Goal: Transaction & Acquisition: Download file/media

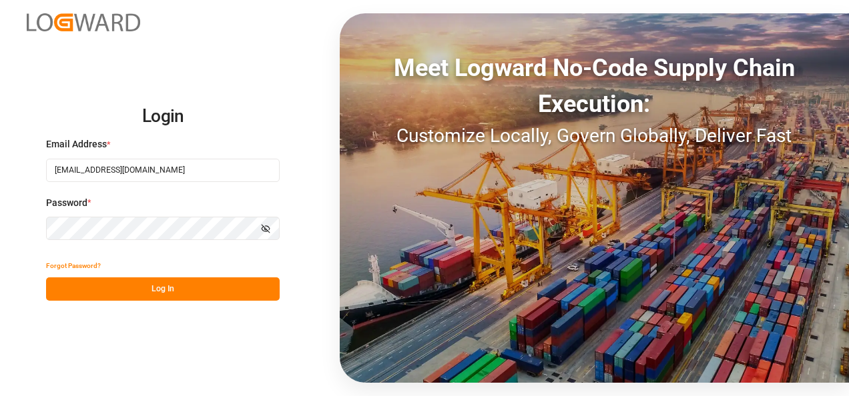
click at [147, 287] on button "Log In" at bounding box center [162, 289] width 233 height 23
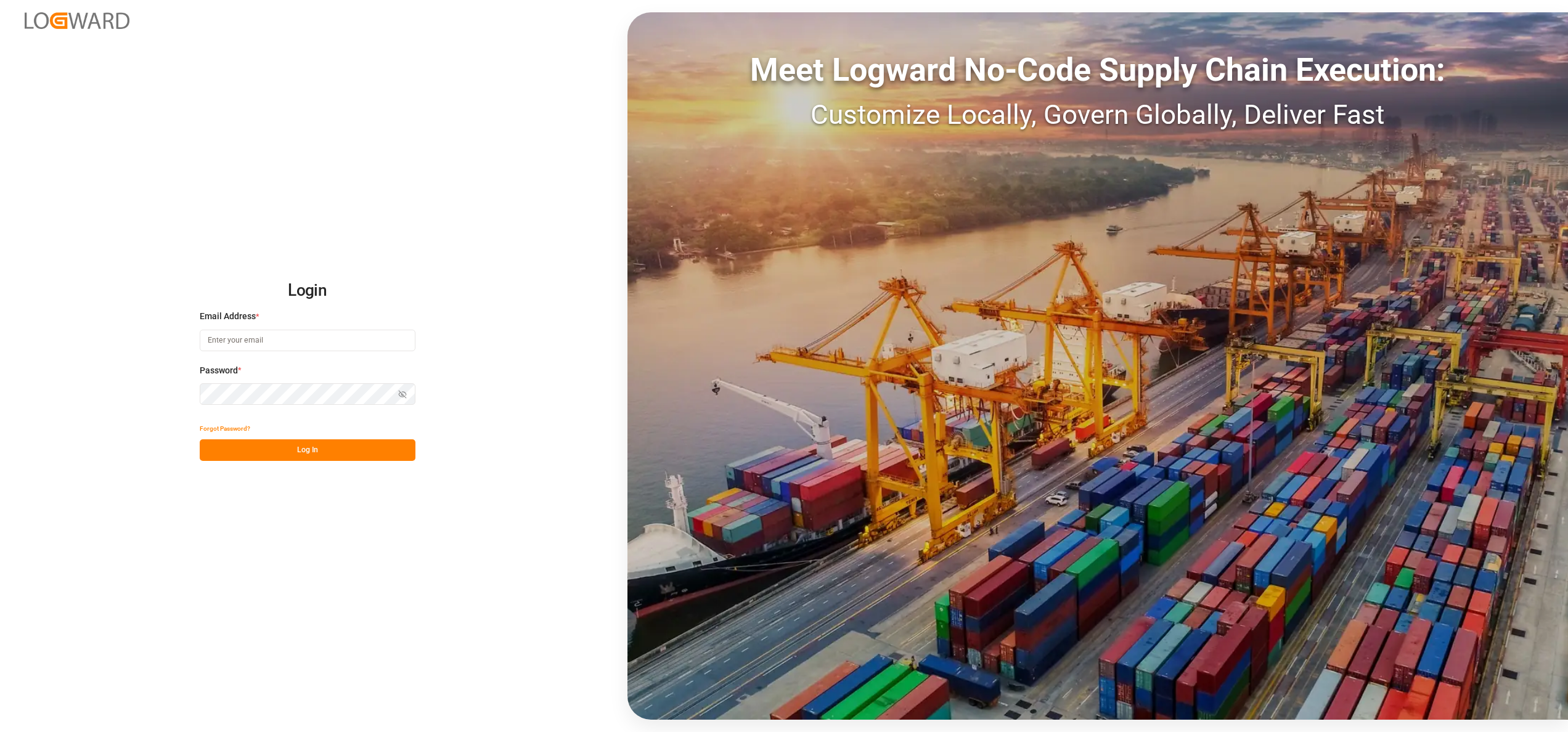
type input "[EMAIL_ADDRESS][DOMAIN_NAME]"
click at [336, 452] on button "Log In" at bounding box center [307, 450] width 215 height 21
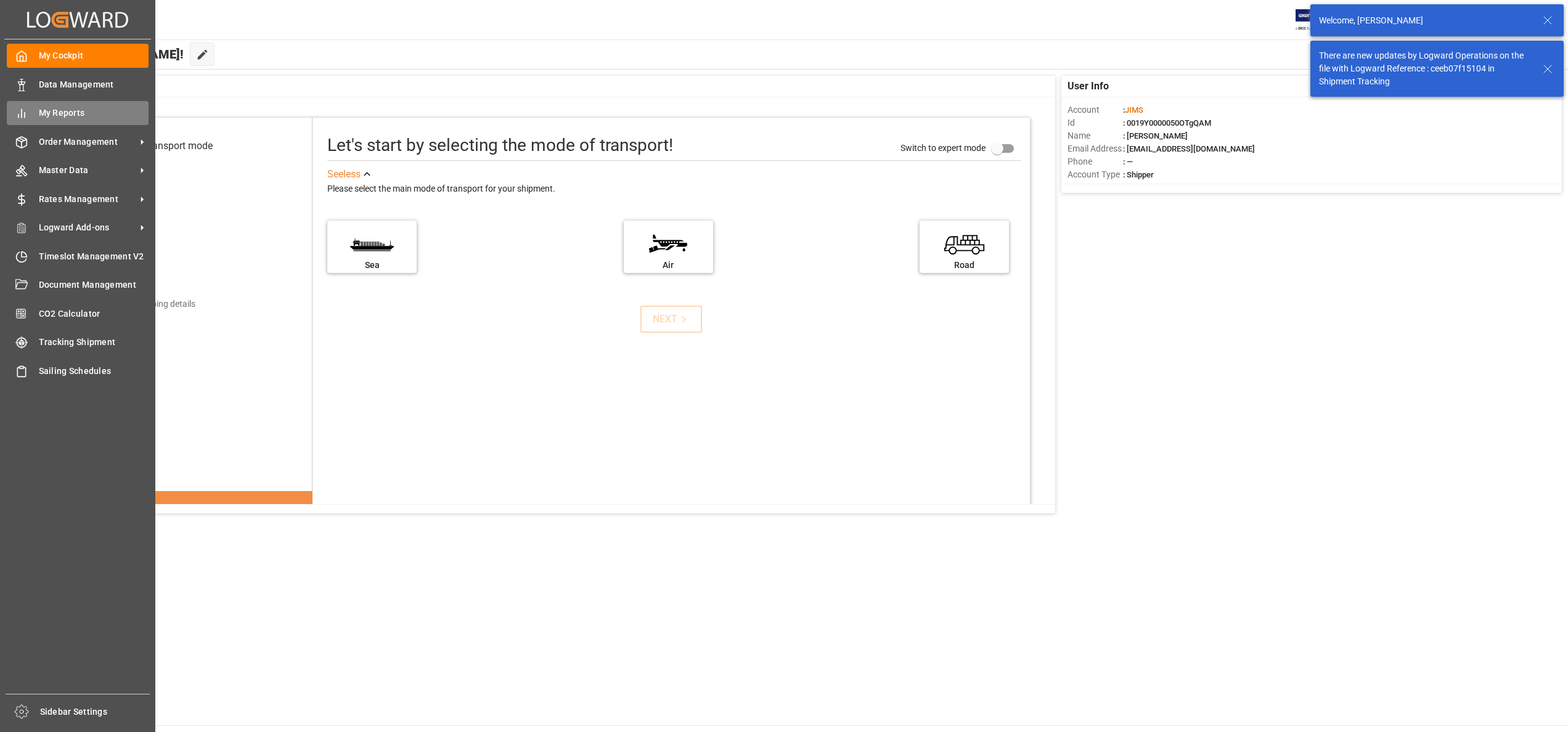
click at [45, 121] on div "My Reports My Reports" at bounding box center [77, 113] width 141 height 24
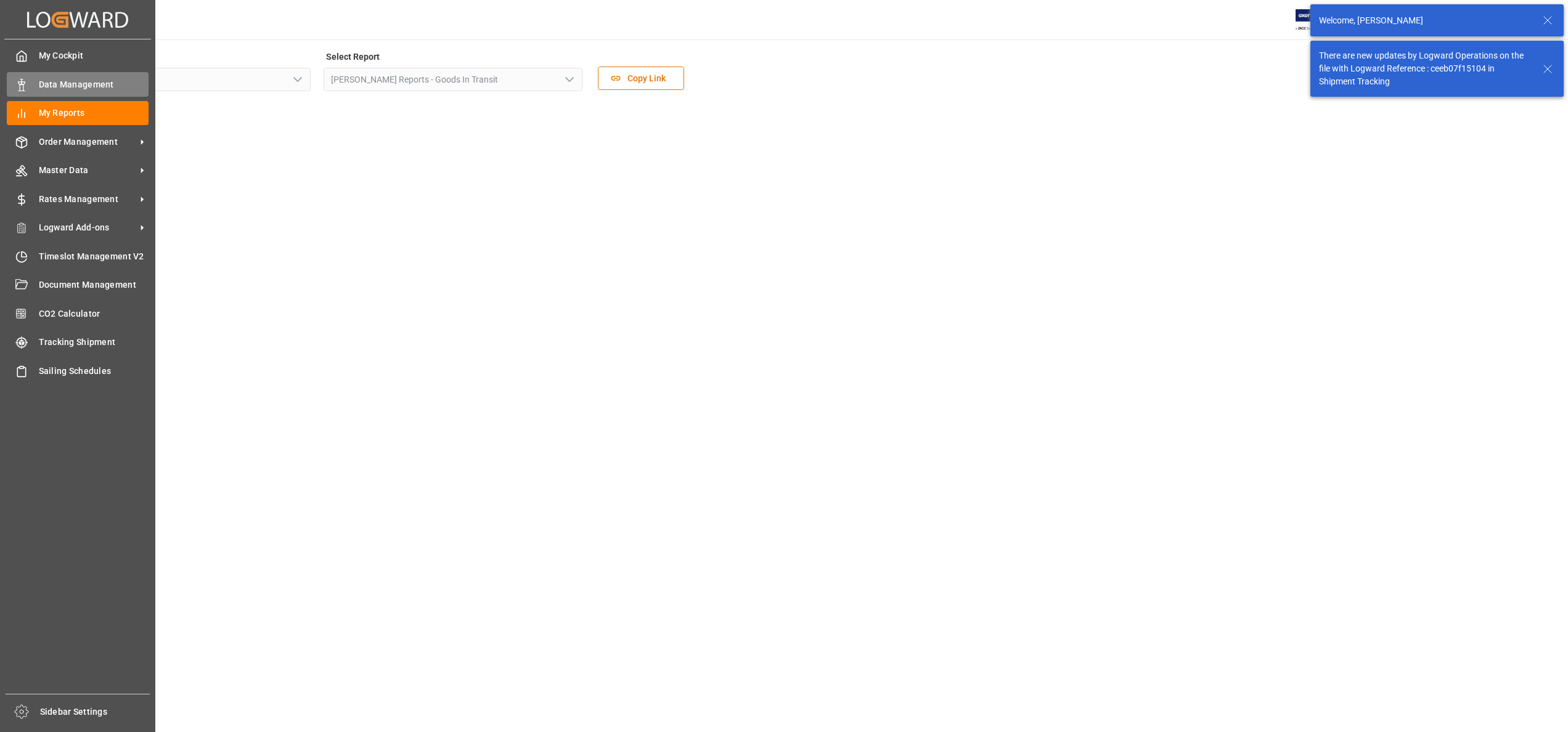
click at [49, 84] on span "Data Management" at bounding box center [93, 85] width 110 height 13
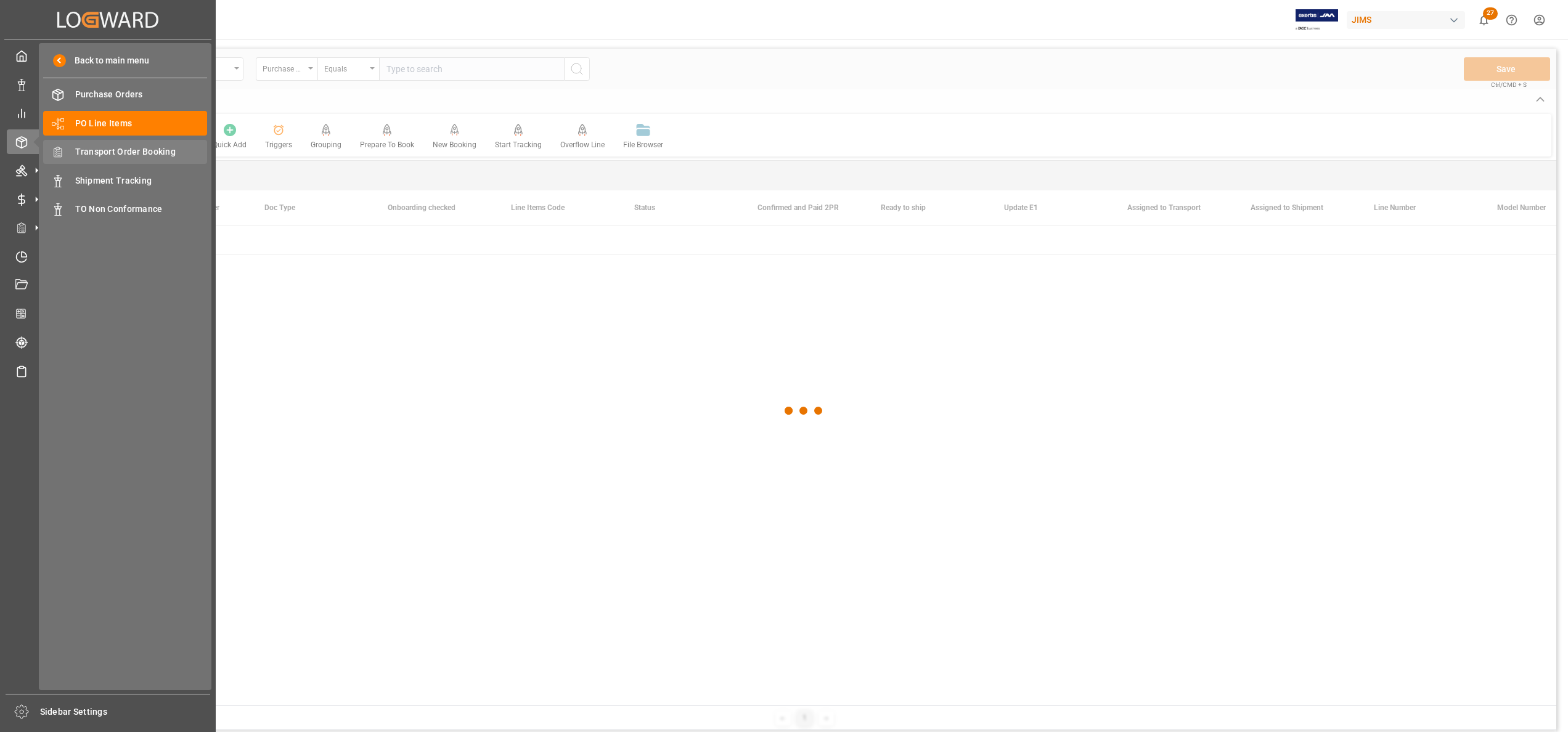
click at [93, 140] on div "Transport Order Booking Transport Order Booking" at bounding box center [125, 152] width 164 height 24
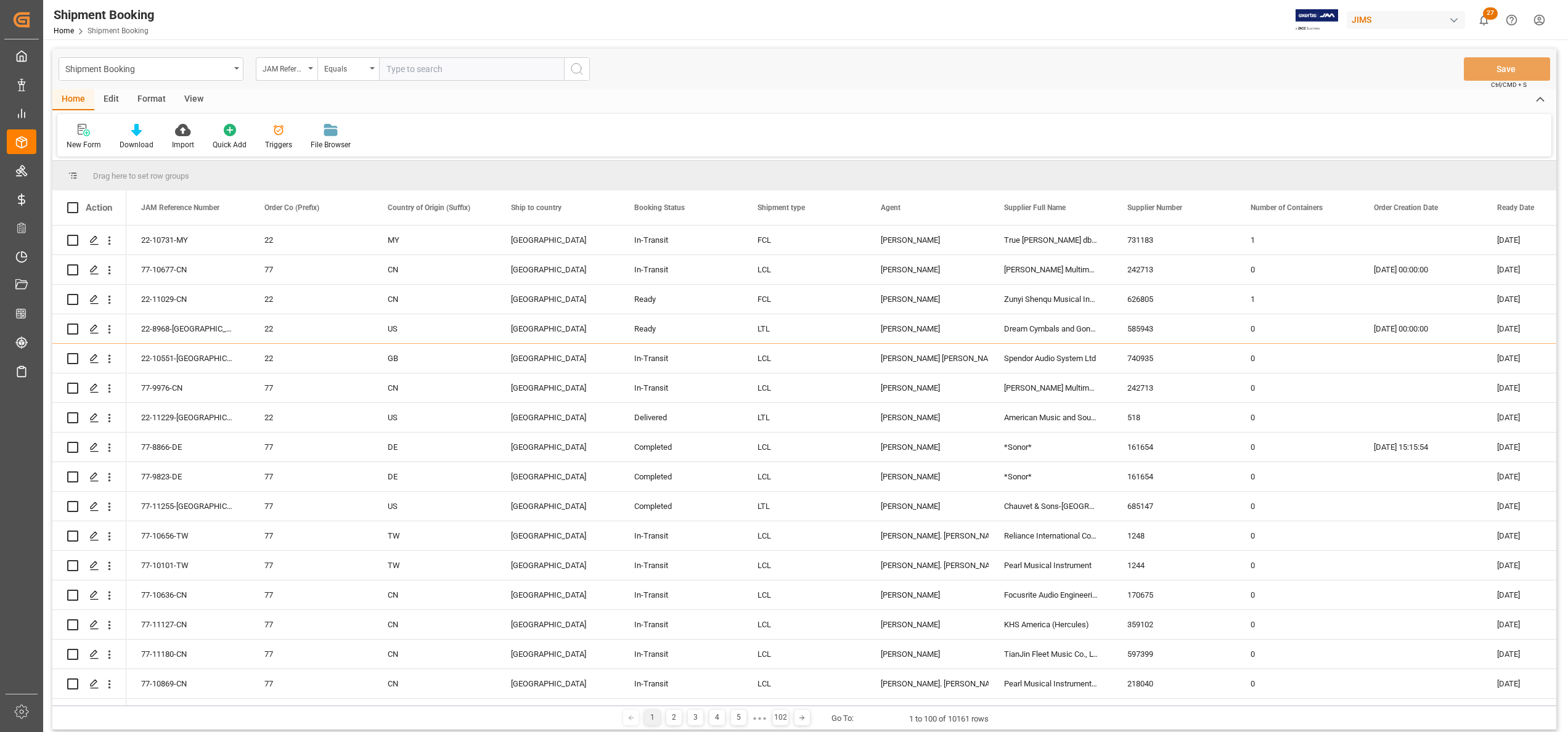
click at [557, 122] on div "New Form Download Import Quick Add Triggers File Browser" at bounding box center [804, 135] width 1494 height 43
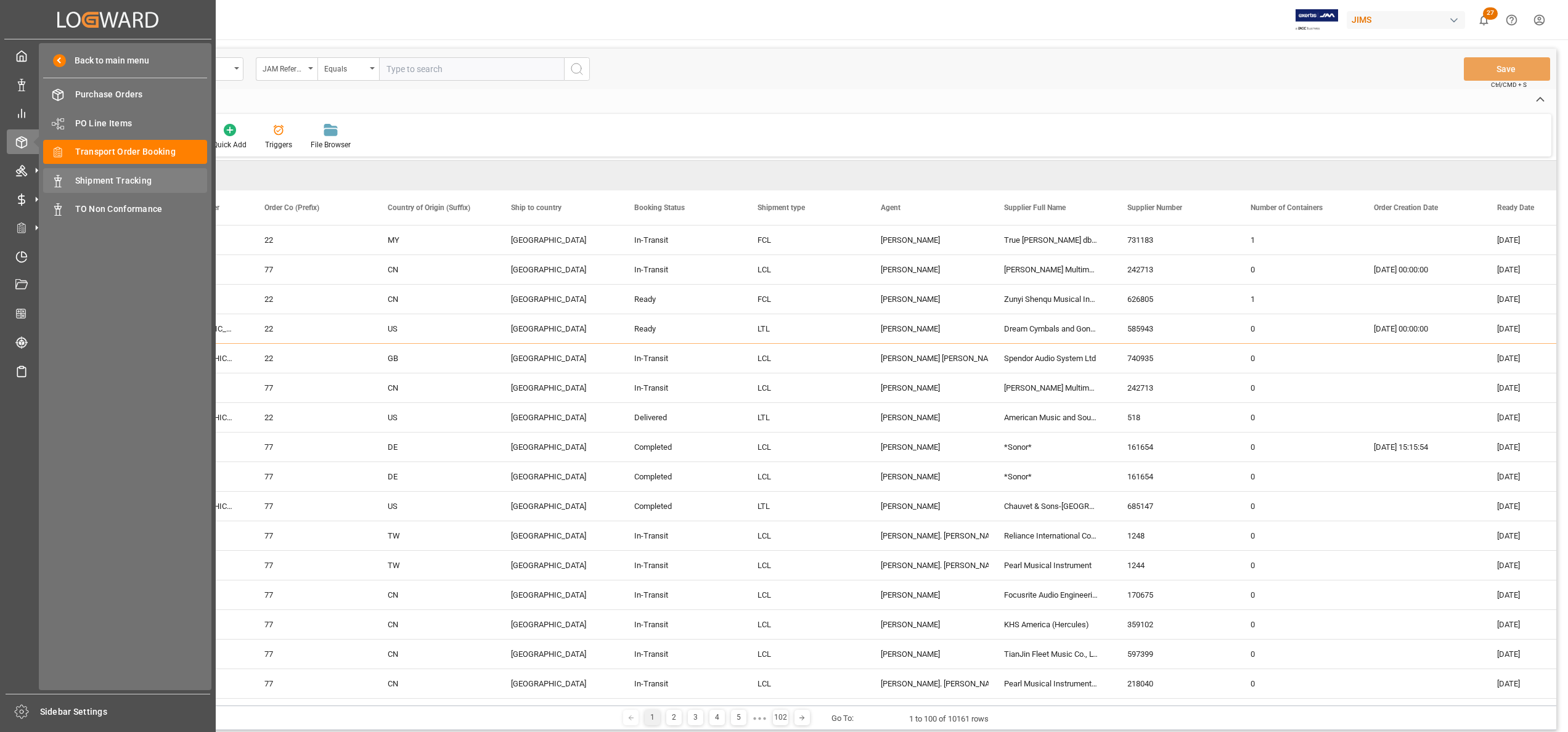
click at [103, 176] on span "Shipment Tracking" at bounding box center [140, 181] width 132 height 13
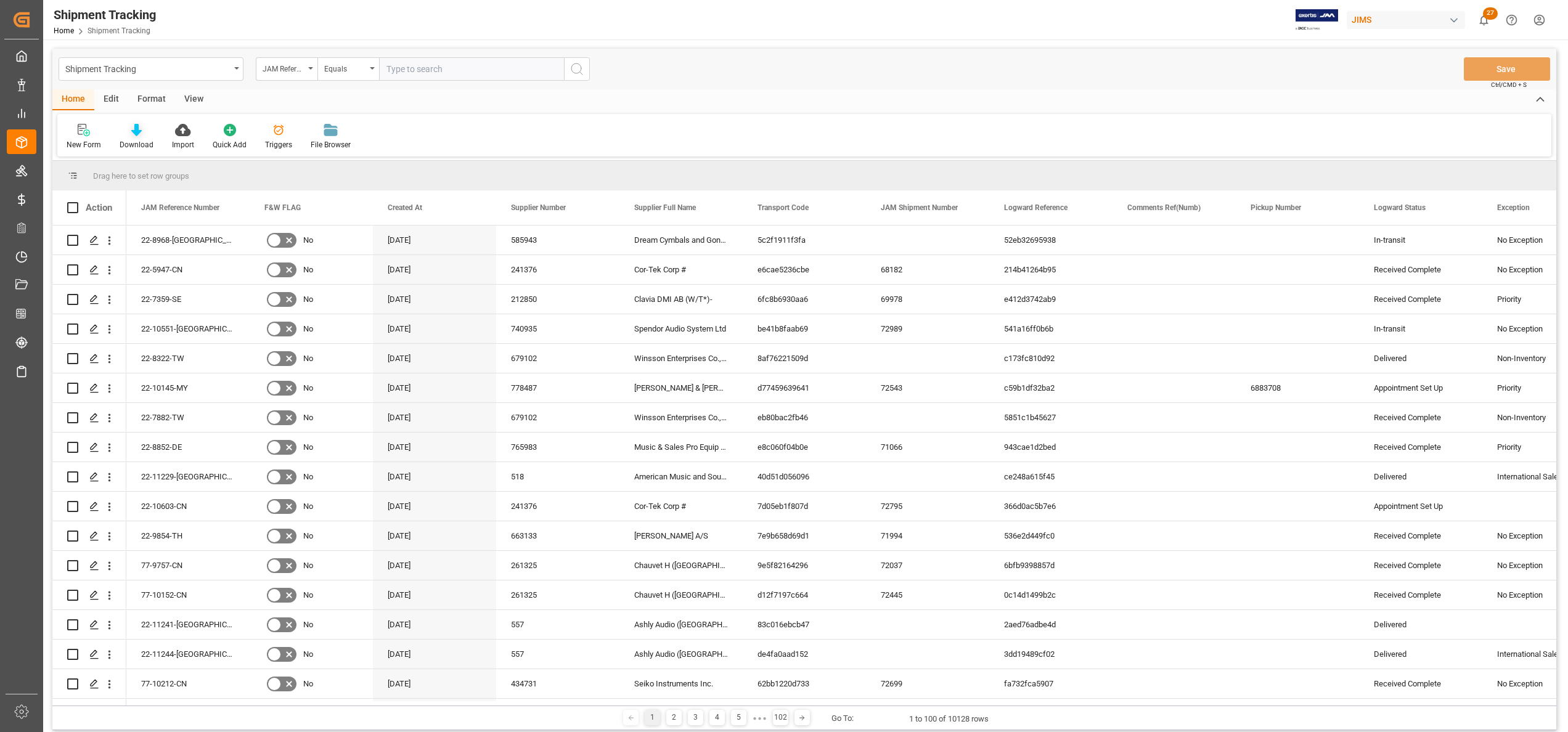
click at [134, 141] on div "Download" at bounding box center [136, 145] width 34 height 11
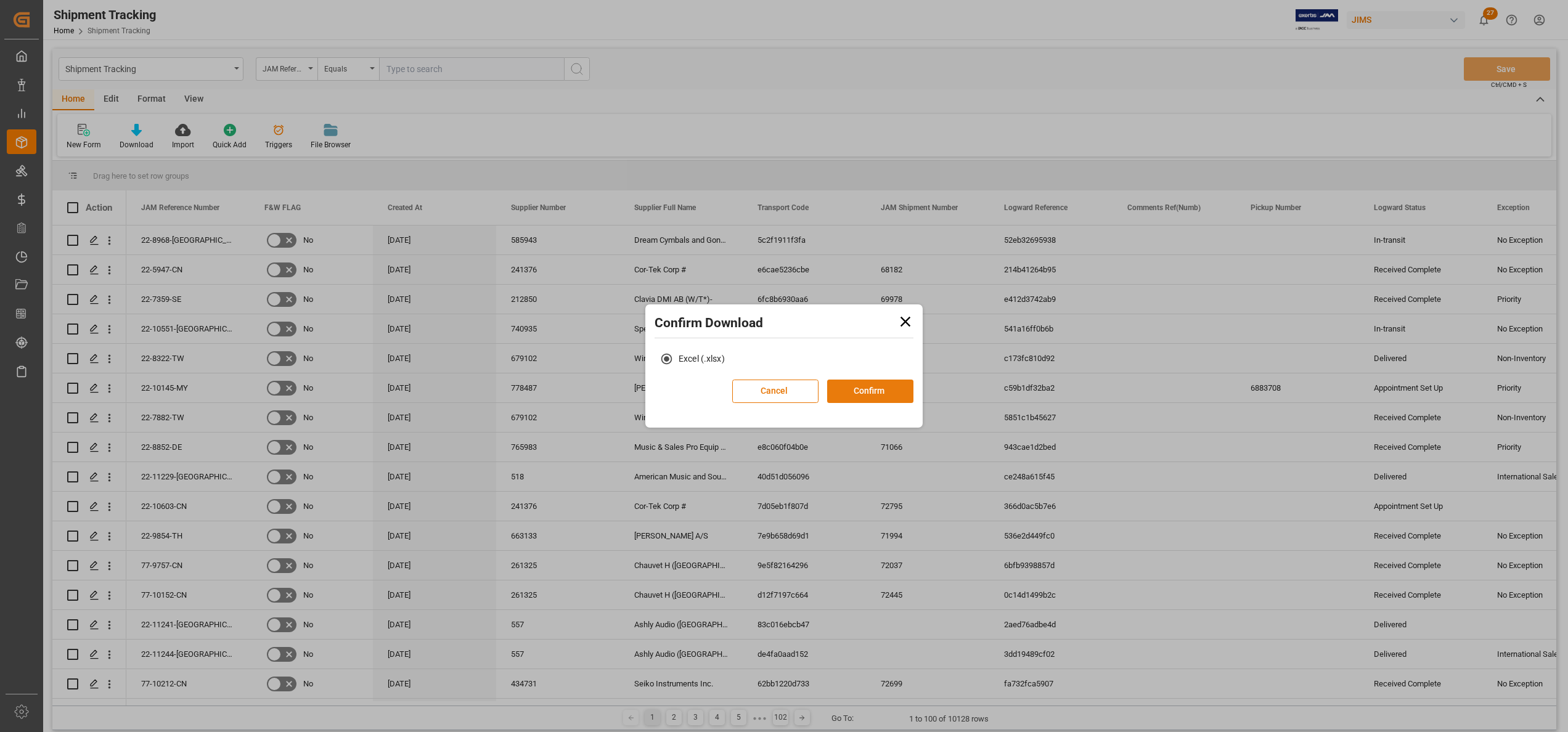
click at [864, 396] on button "Confirm" at bounding box center [869, 391] width 86 height 23
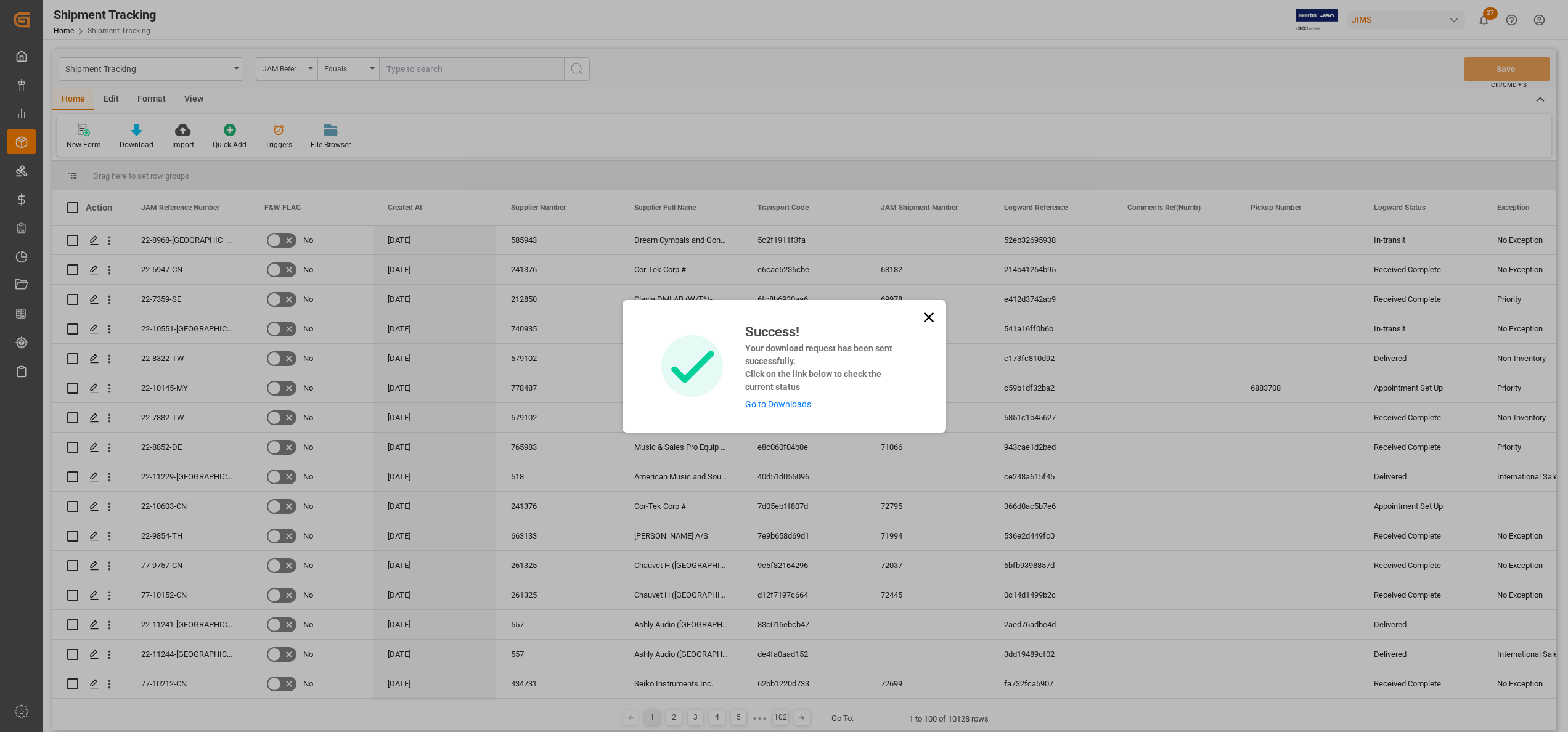
click at [799, 401] on link "Go to Downloads" at bounding box center [777, 404] width 66 height 10
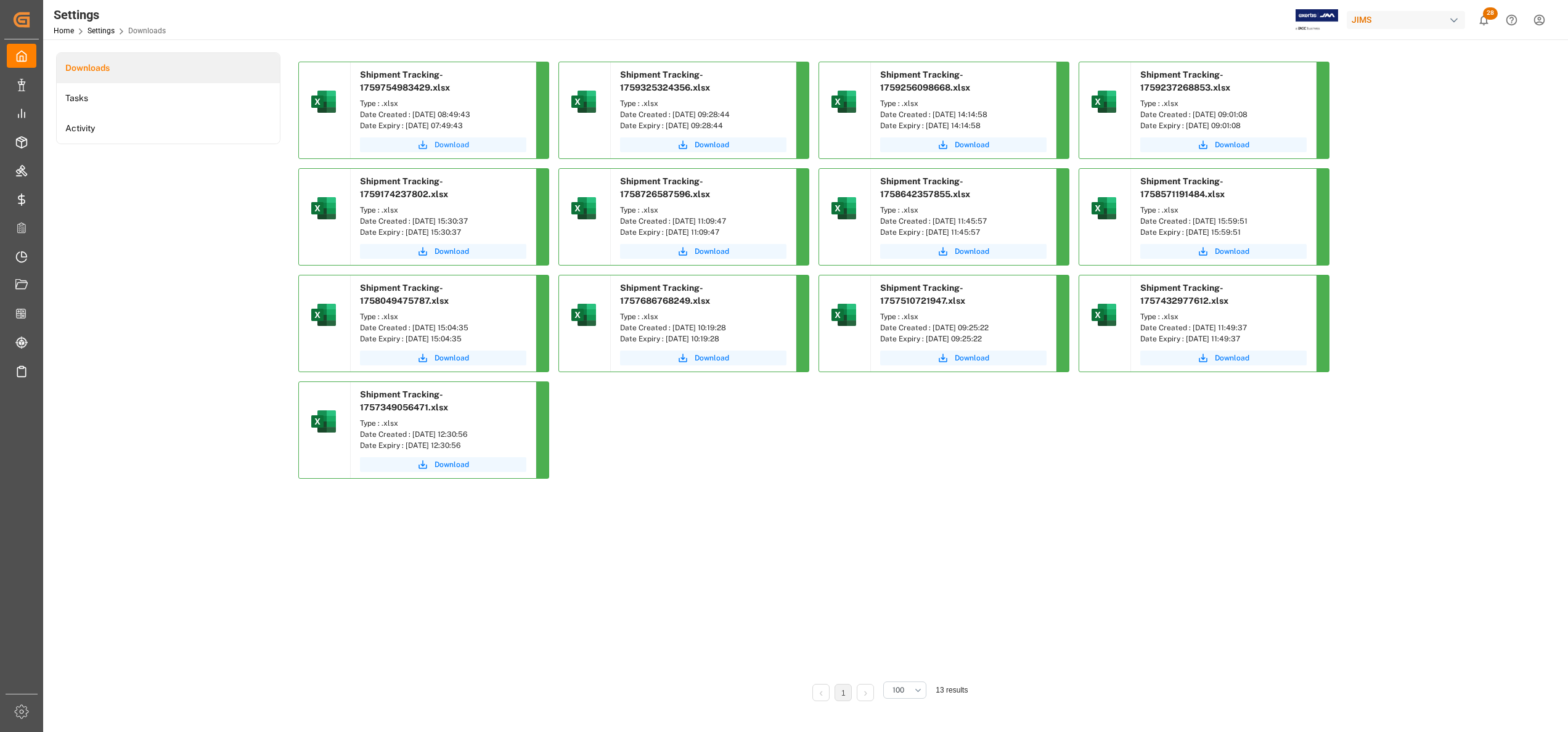
click at [458, 151] on span "Download" at bounding box center [451, 145] width 34 height 11
